Goal: Transaction & Acquisition: Obtain resource

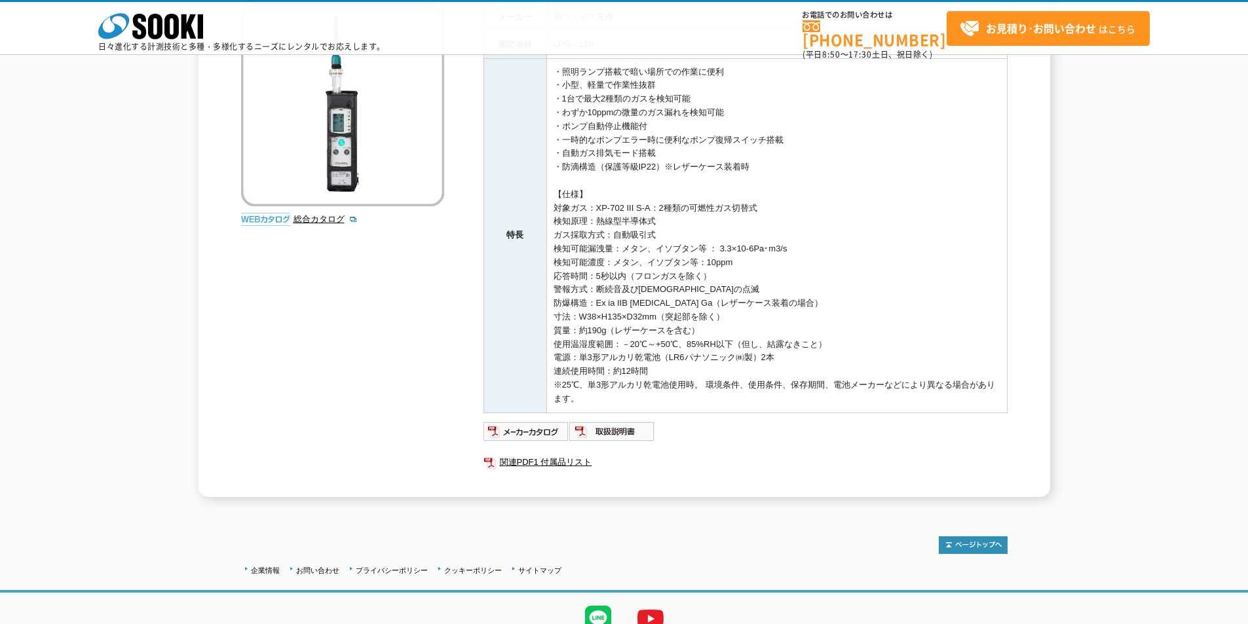
scroll to position [197, 0]
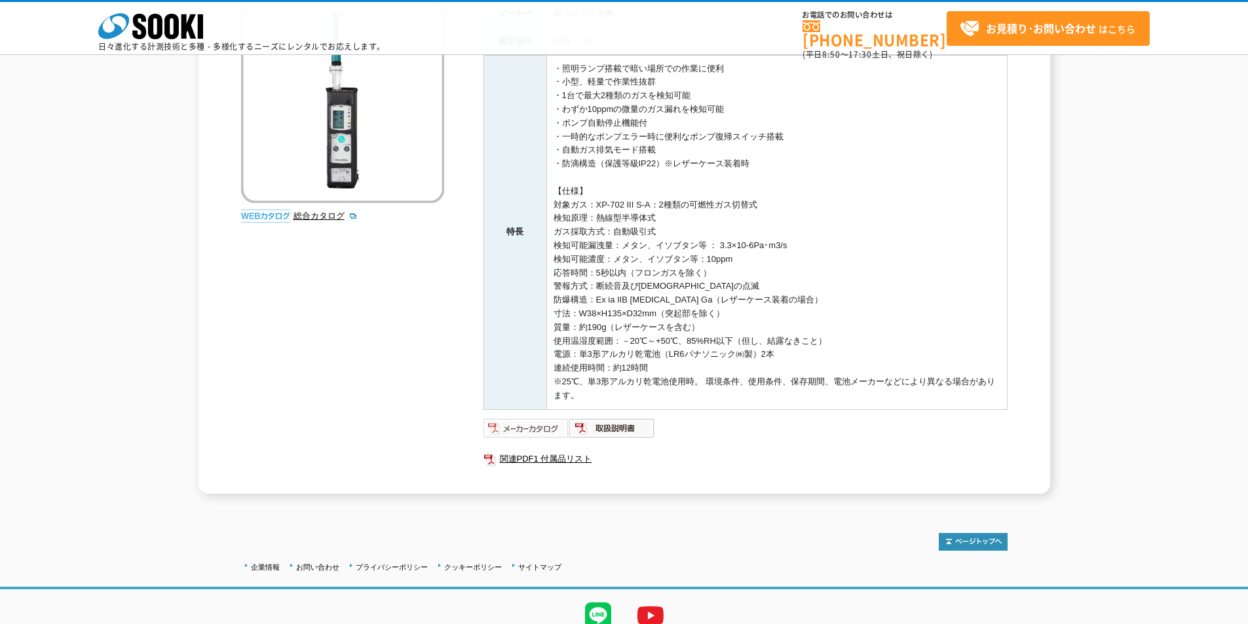
click at [528, 426] on img at bounding box center [526, 428] width 86 height 21
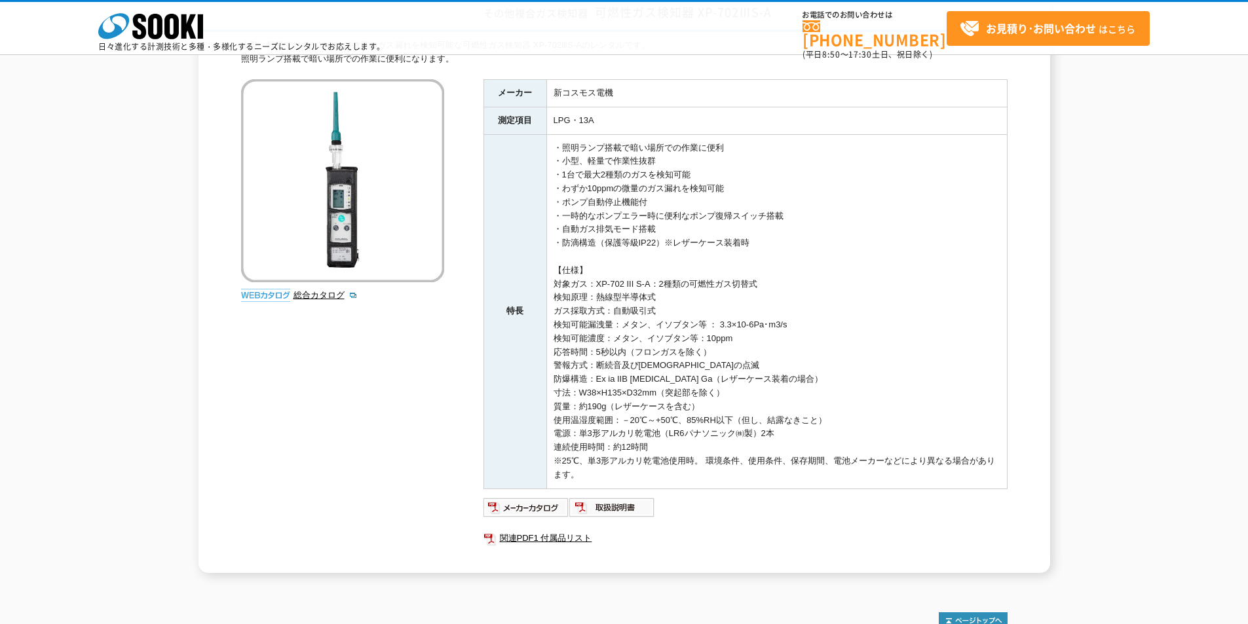
scroll to position [252, 0]
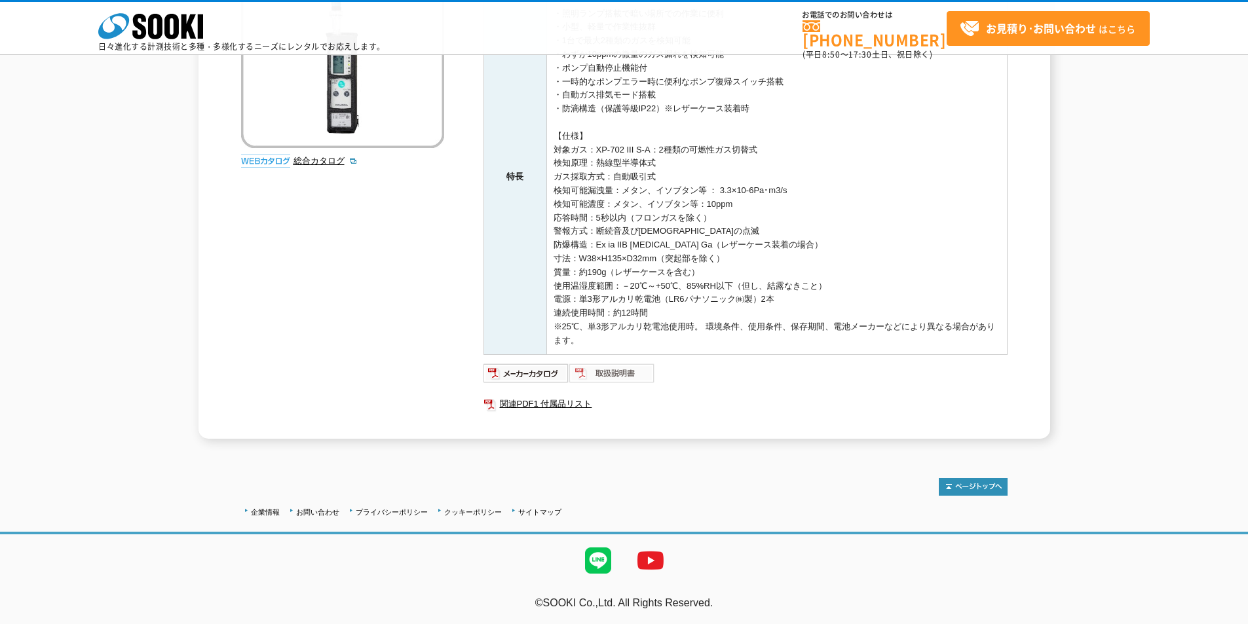
click at [630, 372] on img at bounding box center [612, 373] width 86 height 21
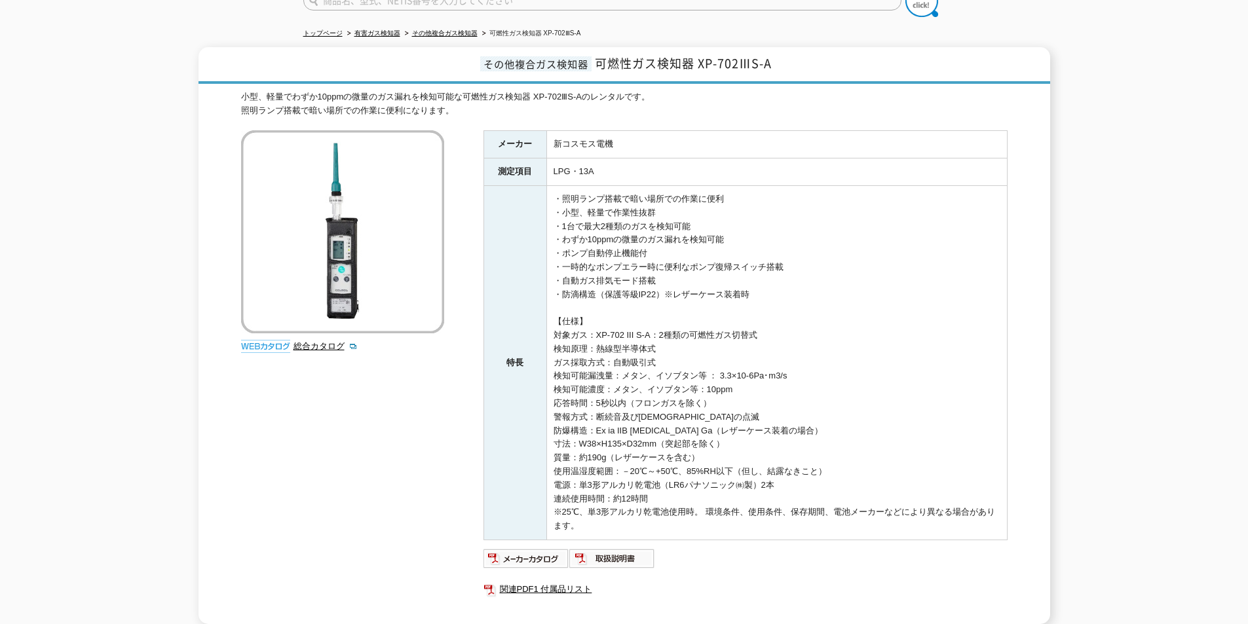
scroll to position [0, 0]
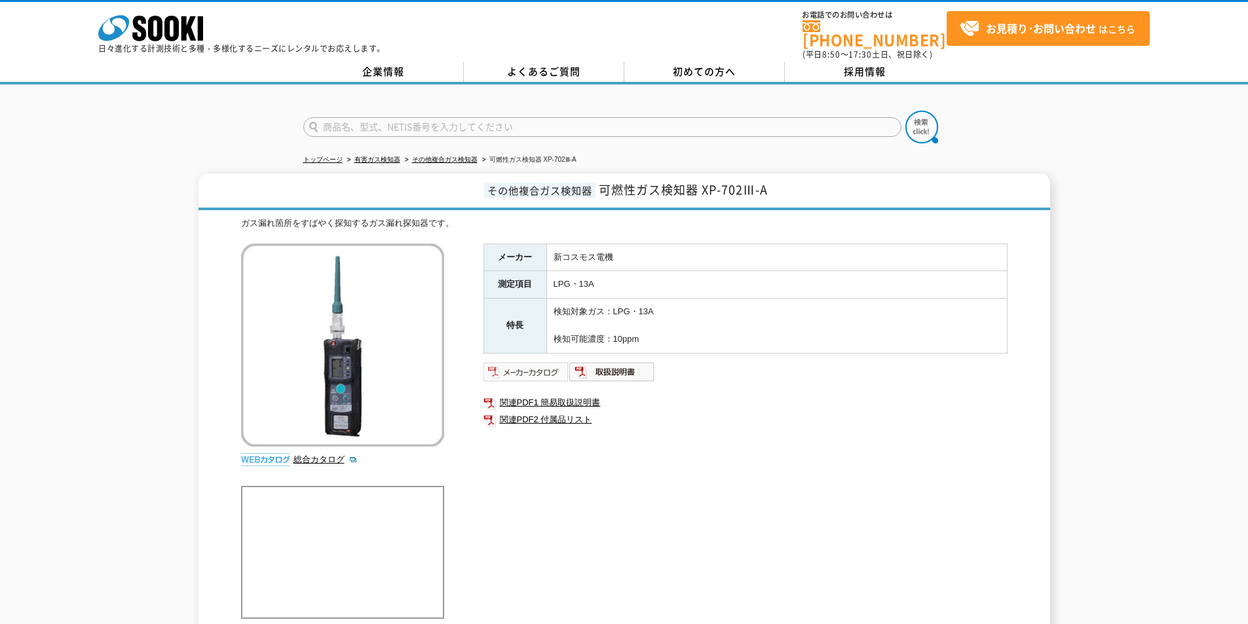
click at [533, 367] on img at bounding box center [526, 372] width 86 height 21
click at [631, 368] on img at bounding box center [612, 372] width 86 height 21
